Goal: Task Accomplishment & Management: Manage account settings

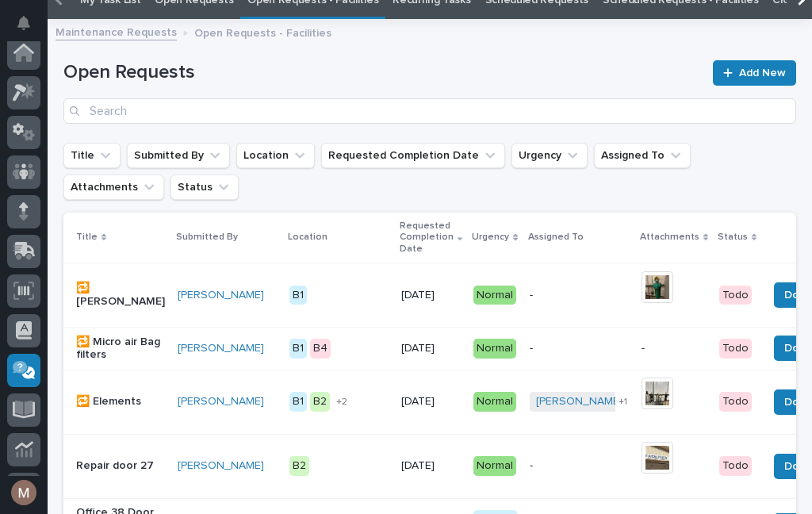
scroll to position [51, 0]
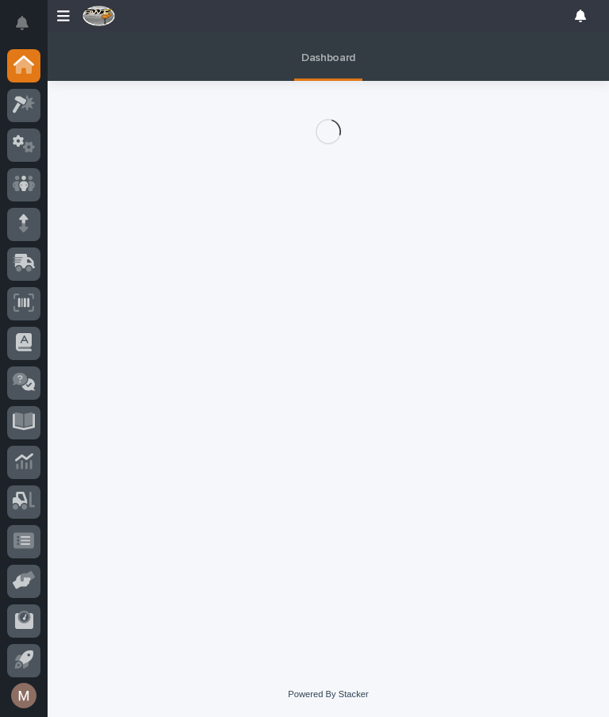
scroll to position [32, 0]
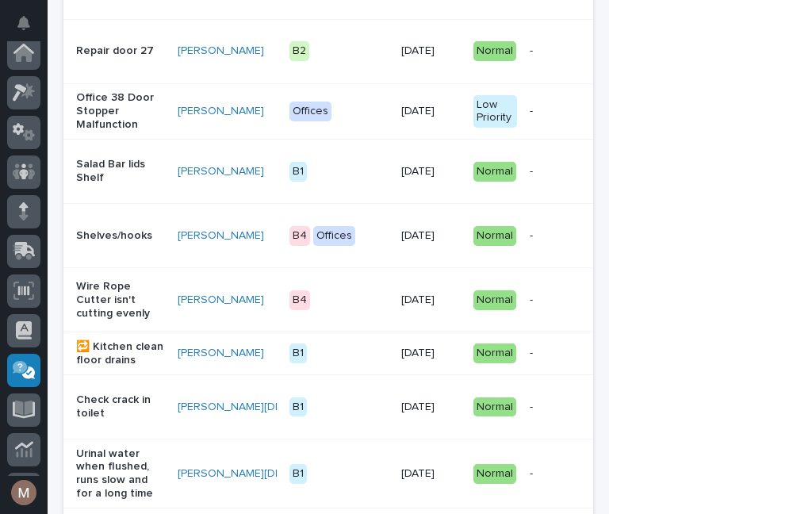
scroll to position [482, 0]
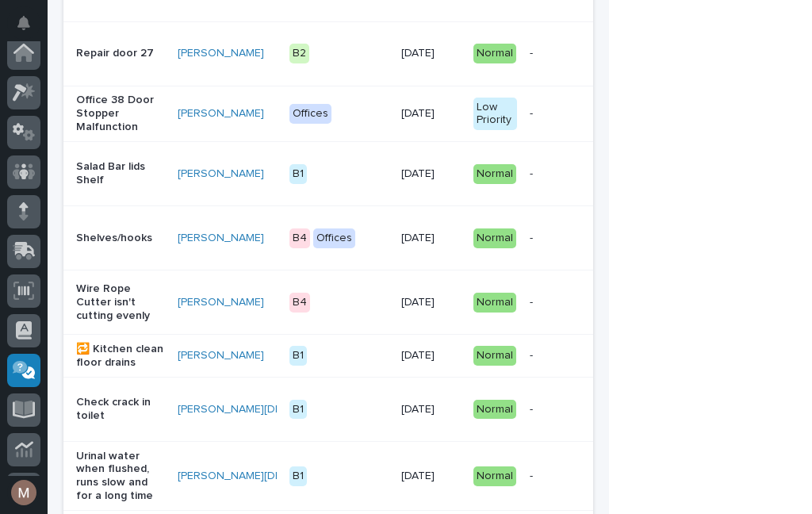
click at [138, 234] on p "Shelves/hooks" at bounding box center [120, 238] width 89 height 13
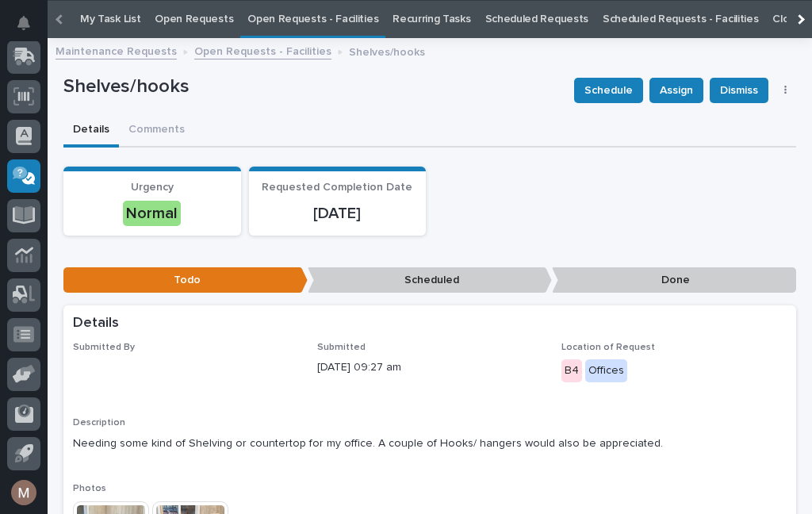
scroll to position [51, 0]
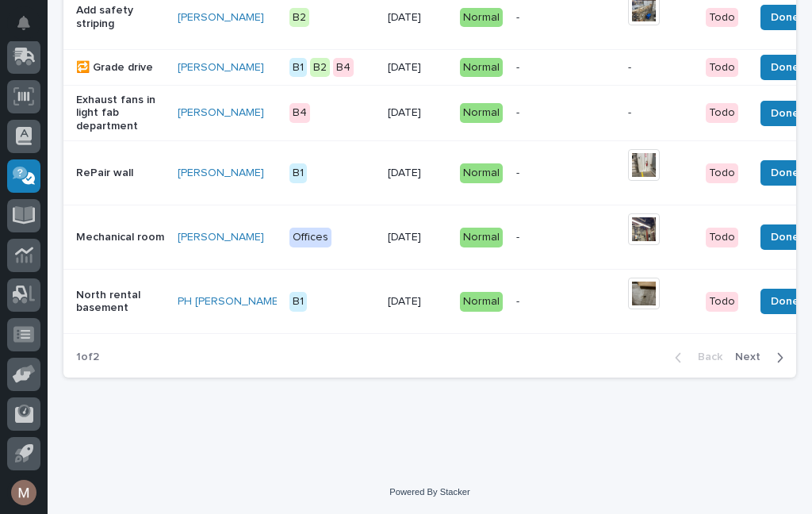
scroll to position [1649, 0]
click at [609, 353] on span "Next" at bounding box center [752, 357] width 35 height 14
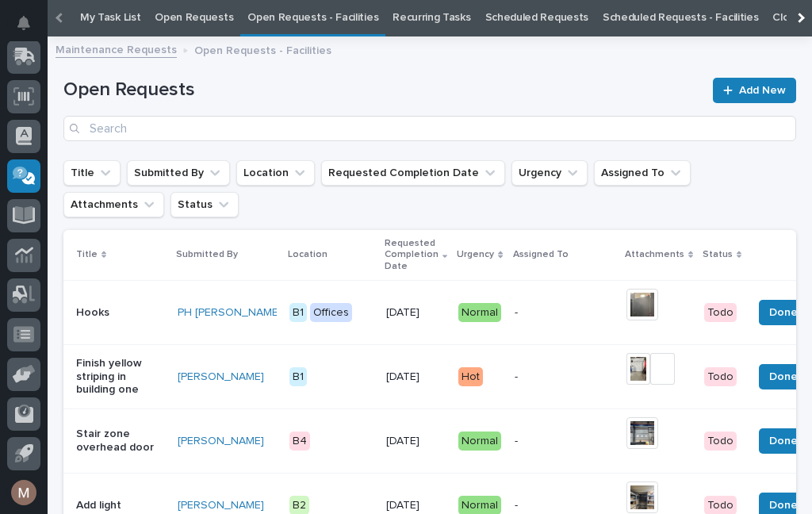
scroll to position [52, 0]
click at [609, 305] on button "Done" at bounding box center [783, 312] width 49 height 25
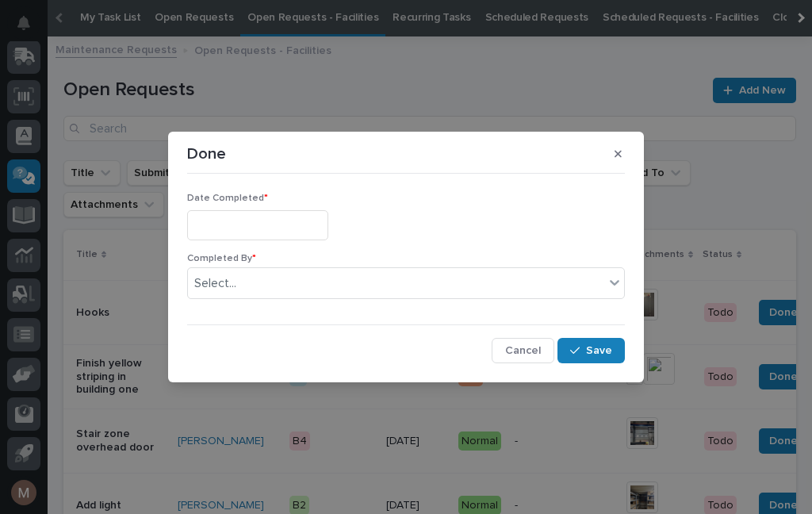
click at [254, 219] on input "text" at bounding box center [257, 224] width 141 height 29
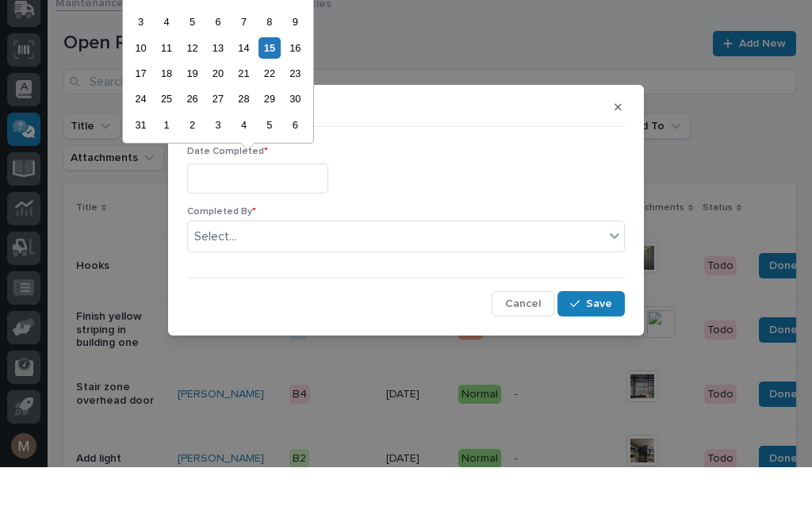
click at [279, 84] on div "15" at bounding box center [269, 94] width 21 height 21
type input "**********"
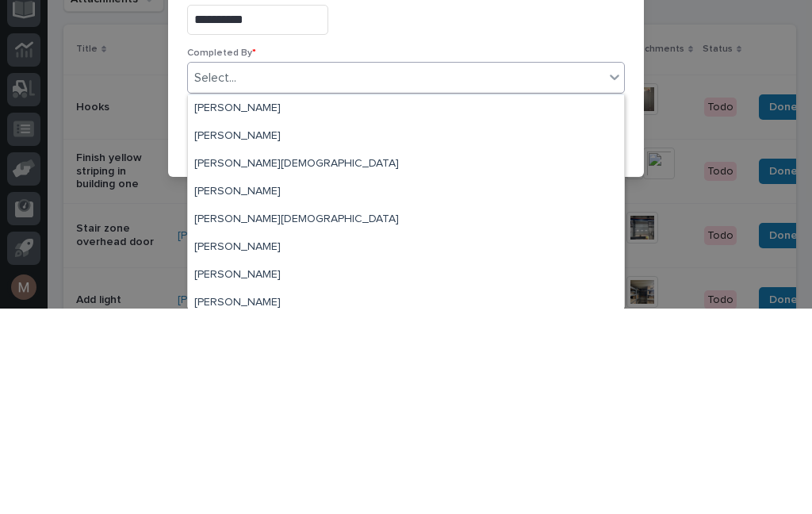
scroll to position [30, 0]
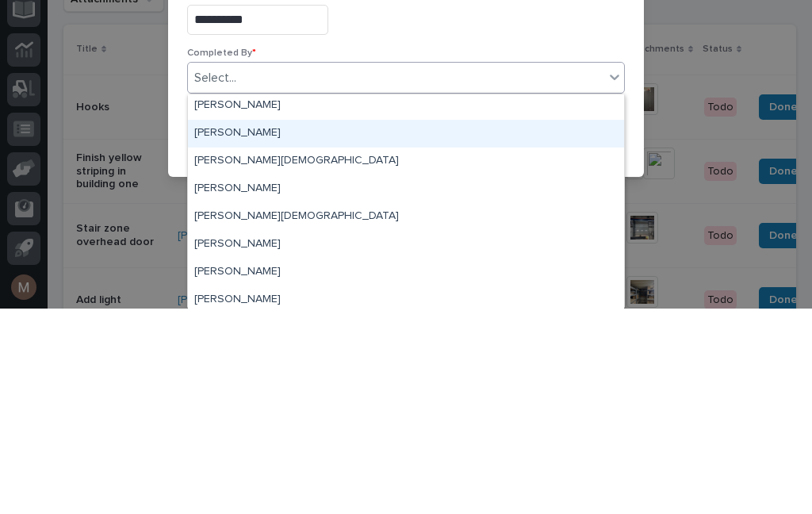
click at [232, 325] on div "Jerry Yoder" at bounding box center [406, 339] width 436 height 28
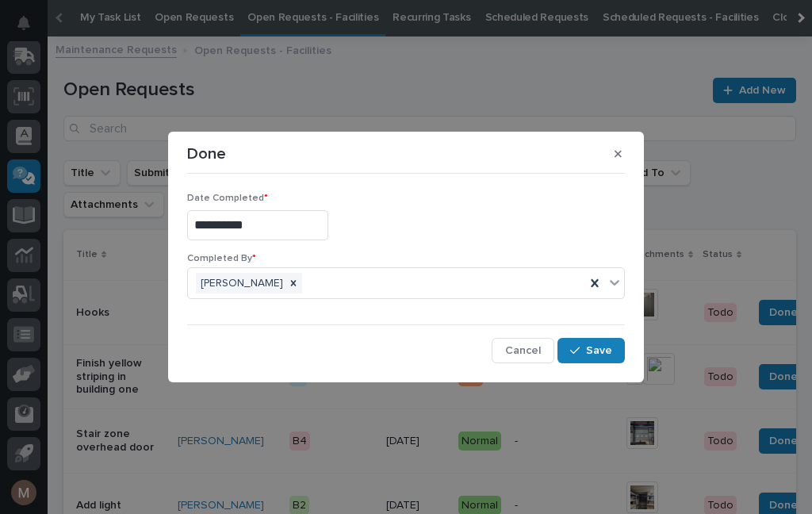
click at [609, 358] on button "Save" at bounding box center [591, 350] width 67 height 25
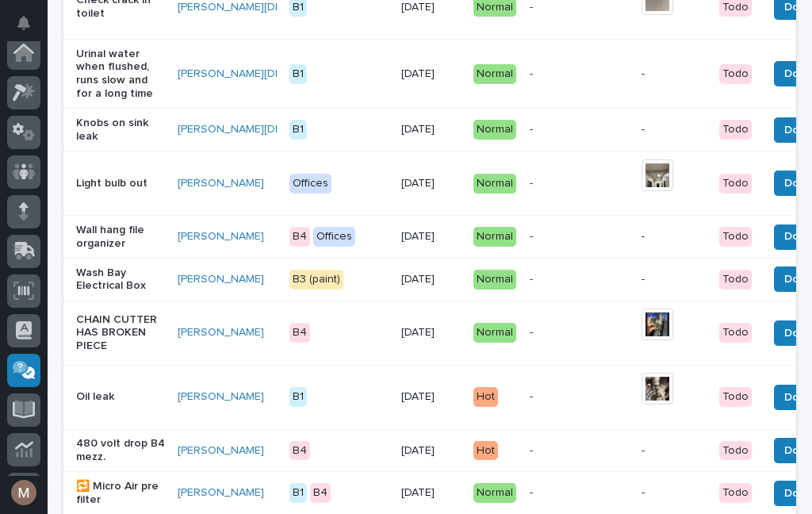
scroll to position [885, 0]
